Goal: Task Accomplishment & Management: Manage account settings

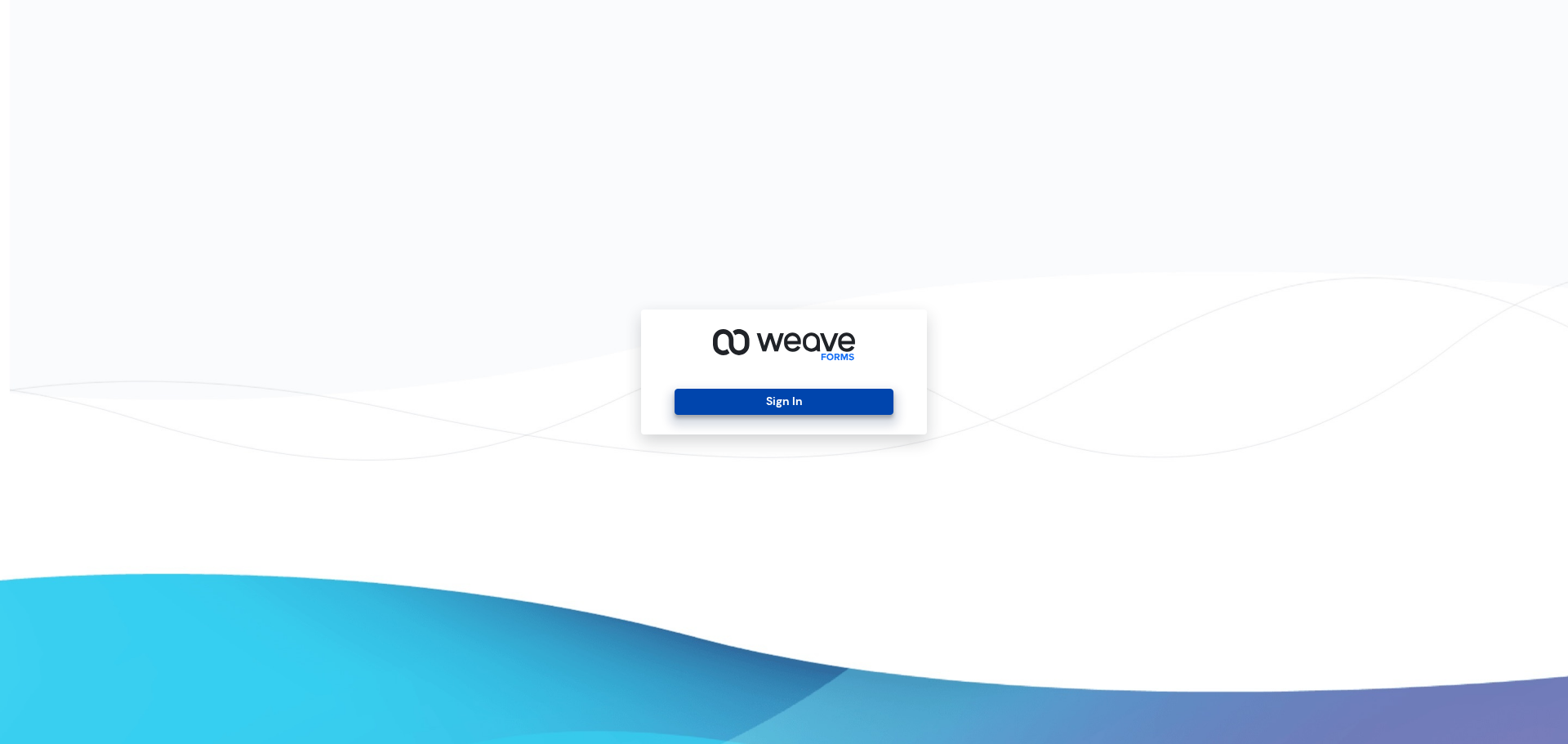
click at [760, 400] on button "Sign In" at bounding box center [783, 401] width 218 height 27
